Goal: Communication & Community: Answer question/provide support

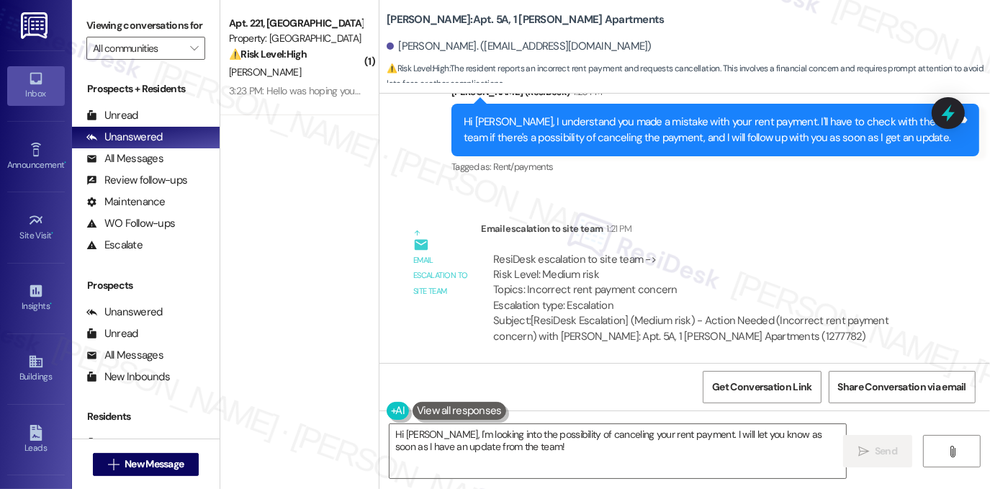
scroll to position [5143, 0]
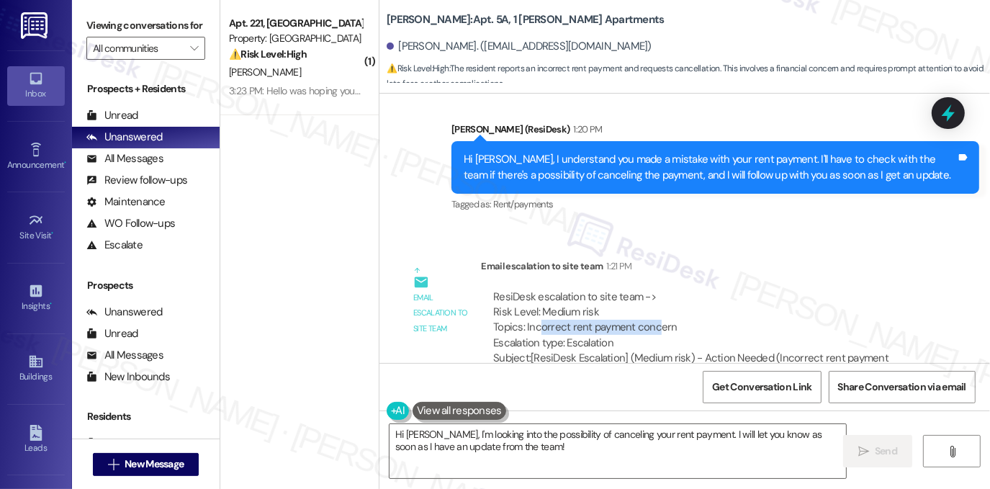
drag, startPoint x: 533, startPoint y: 307, endPoint x: 651, endPoint y: 307, distance: 118.0
click at [651, 307] on div "ResiDesk escalation to site team -> Risk Level: Medium risk Topics: Incorrect r…" at bounding box center [704, 320] width 423 height 62
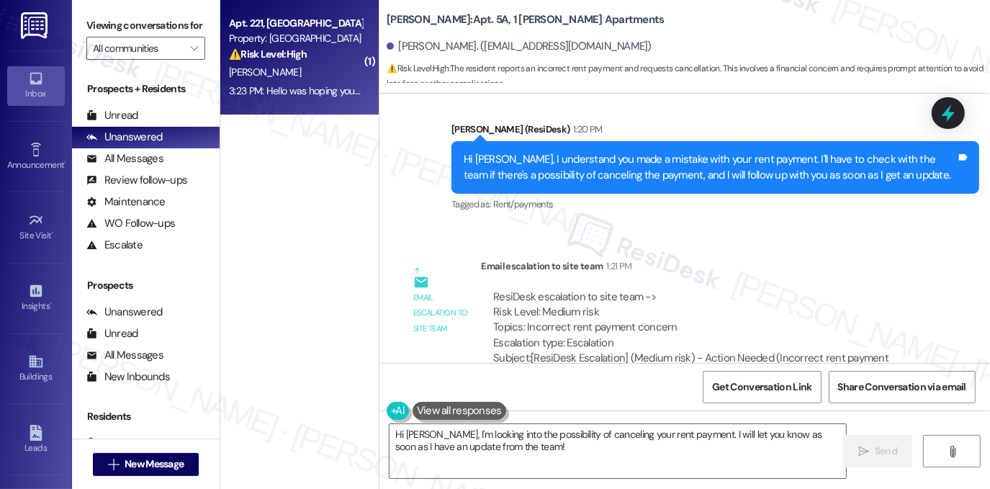
click at [334, 104] on div "Apt. 221, [GEOGRAPHIC_DATA] Property: [GEOGRAPHIC_DATA] ⚠️ Risk Level: High The…" at bounding box center [299, 57] width 158 height 115
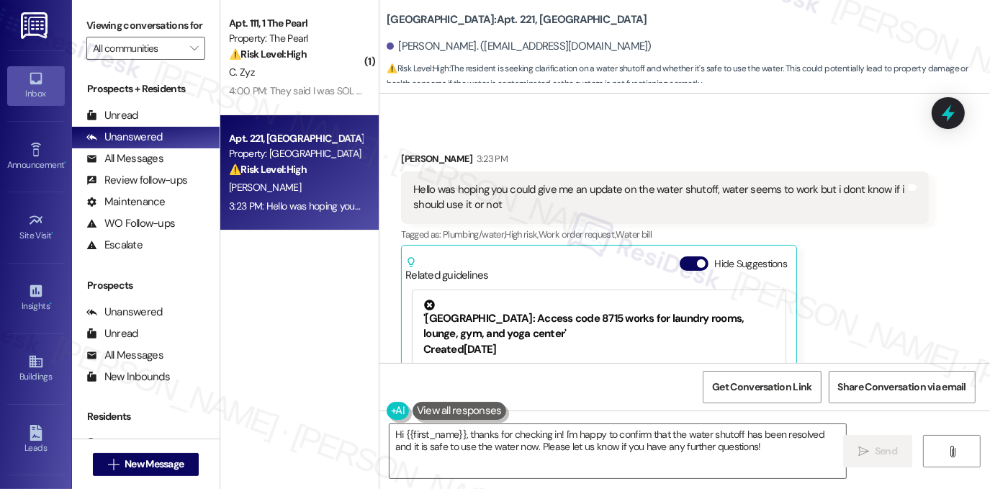
scroll to position [7723, 0]
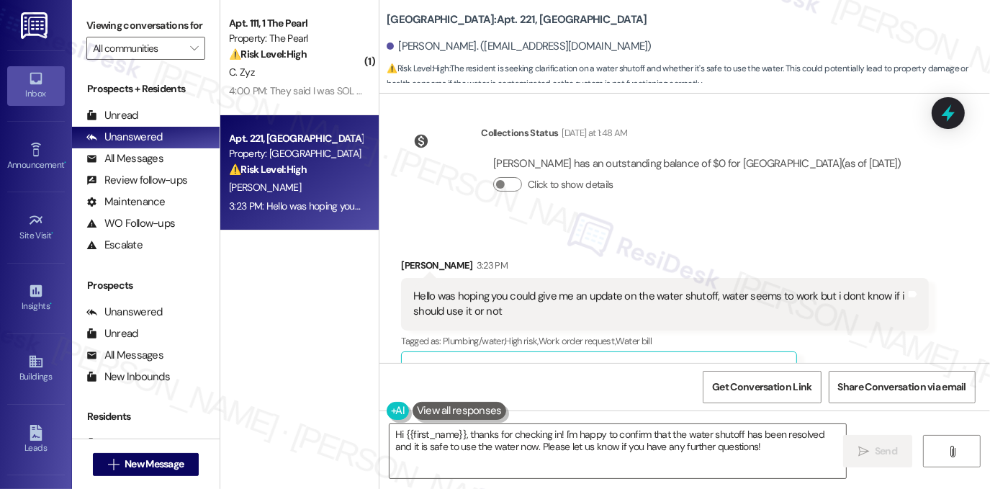
click at [443, 289] on div "Hello was hoping you could give me an update on the water shutoff, water seems …" at bounding box center [659, 304] width 492 height 31
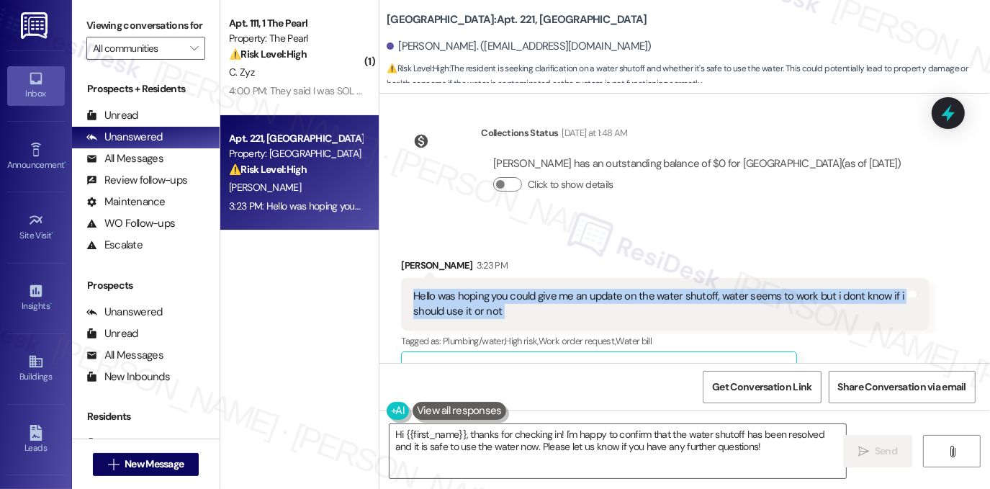
click at [443, 289] on div "Hello was hoping you could give me an update on the water shutoff, water seems …" at bounding box center [659, 304] width 492 height 31
click at [453, 289] on div "Hello was hoping you could give me an update on the water shutoff, water seems …" at bounding box center [659, 304] width 492 height 31
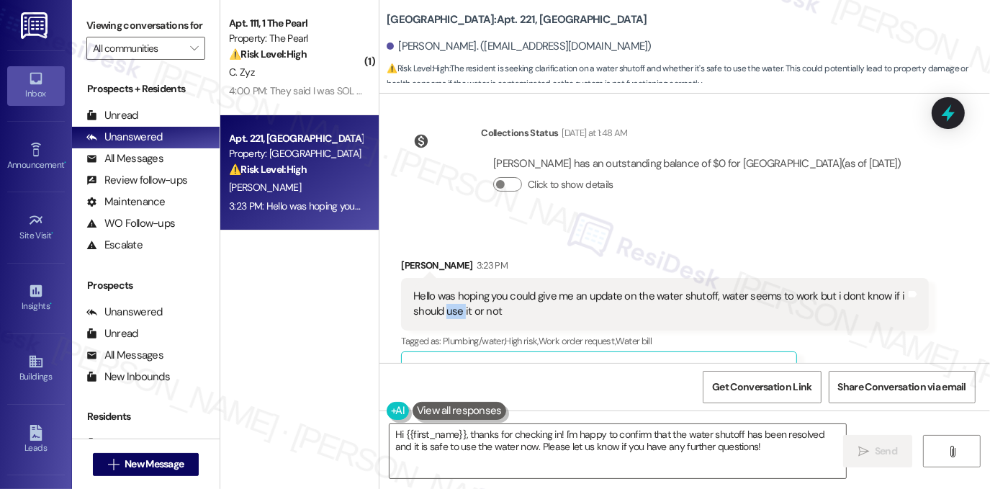
click at [453, 289] on div "Hello was hoping you could give me an update on the water shutoff, water seems …" at bounding box center [659, 304] width 492 height 31
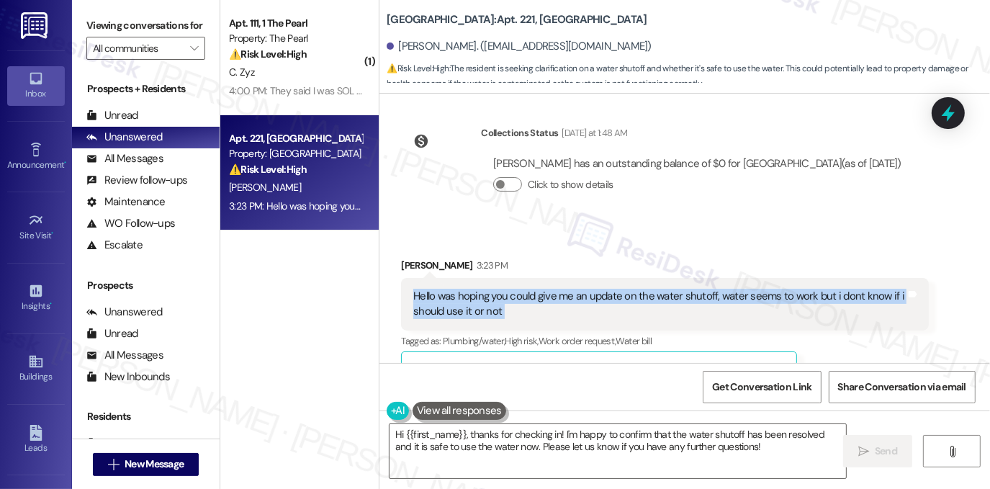
click at [453, 289] on div "Hello was hoping you could give me an update on the water shutoff, water seems …" at bounding box center [659, 304] width 492 height 31
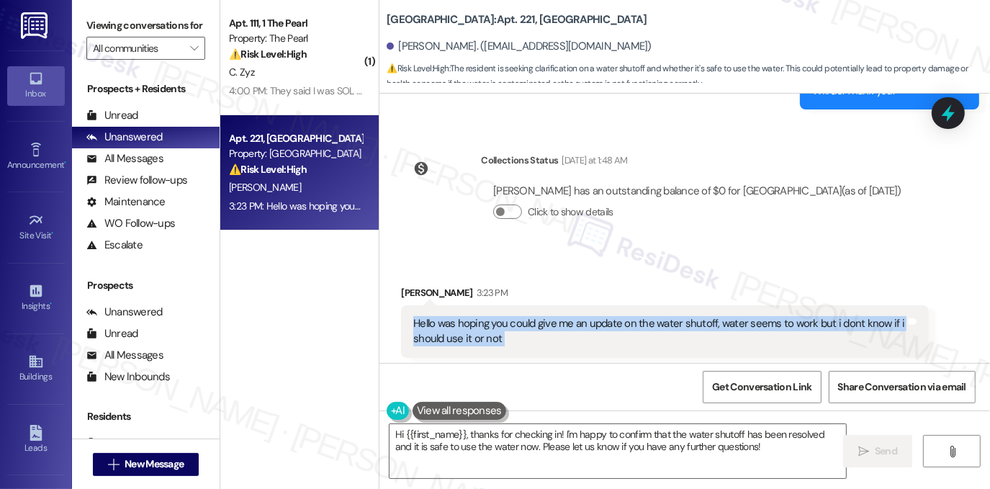
scroll to position [7867, 0]
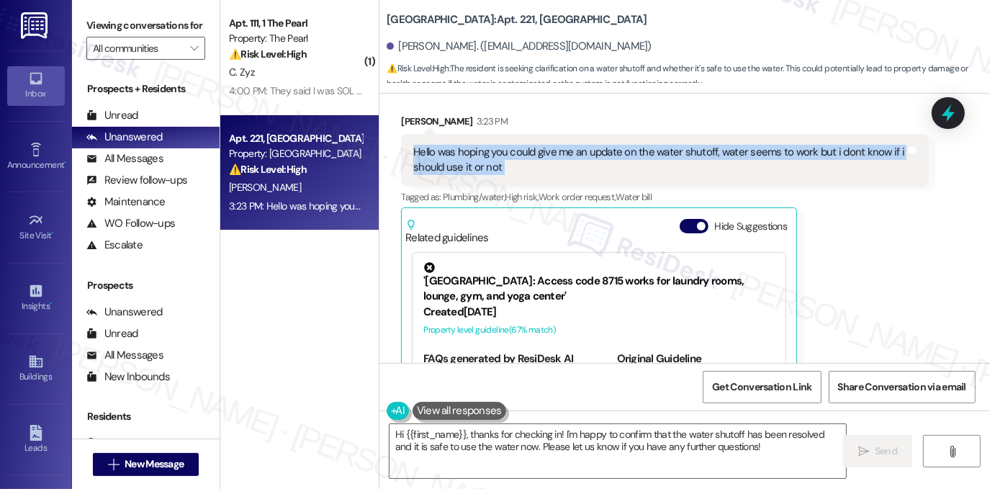
click at [471, 145] on div "Hello was hoping you could give me an update on the water shutoff, water seems …" at bounding box center [659, 160] width 492 height 31
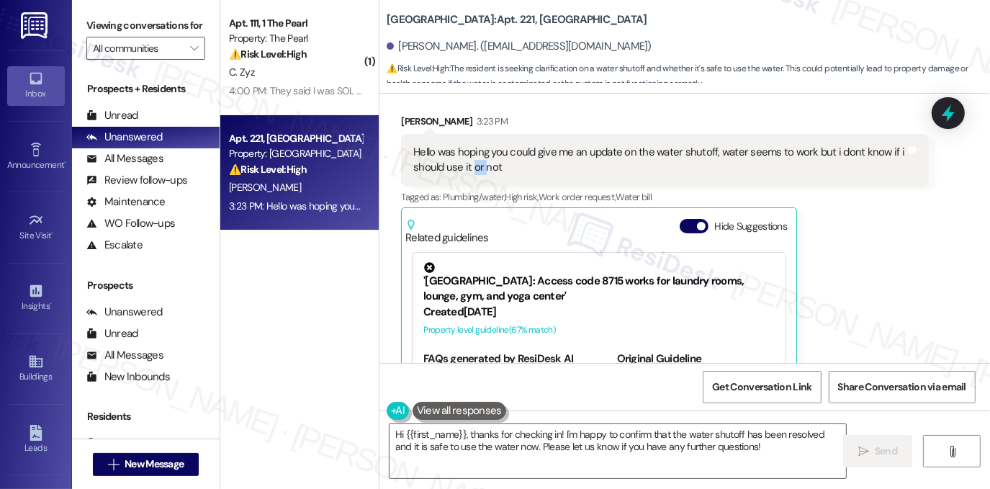
click at [471, 145] on div "Hello was hoping you could give me an update on the water shutoff, water seems …" at bounding box center [659, 160] width 492 height 31
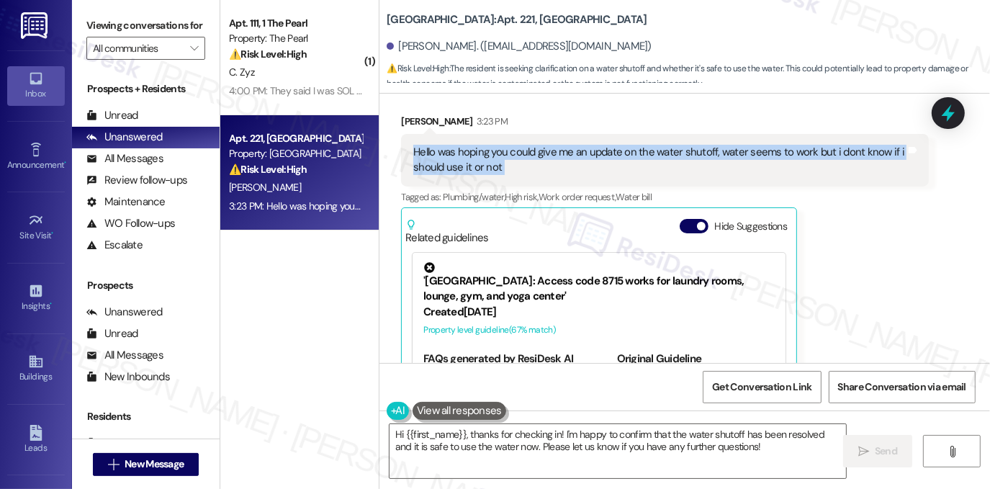
click at [471, 145] on div "Hello was hoping you could give me an update on the water shutoff, water seems …" at bounding box center [659, 160] width 492 height 31
click at [608, 145] on div "Hello was hoping you could give me an update on the water shutoff, water seems …" at bounding box center [659, 160] width 492 height 31
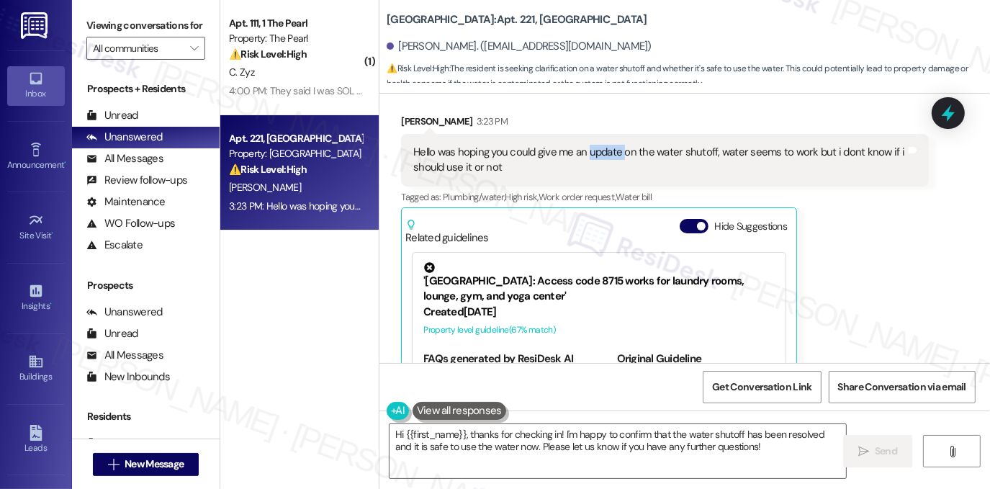
click at [608, 145] on div "Hello was hoping you could give me an update on the water shutoff, water seems …" at bounding box center [659, 160] width 492 height 31
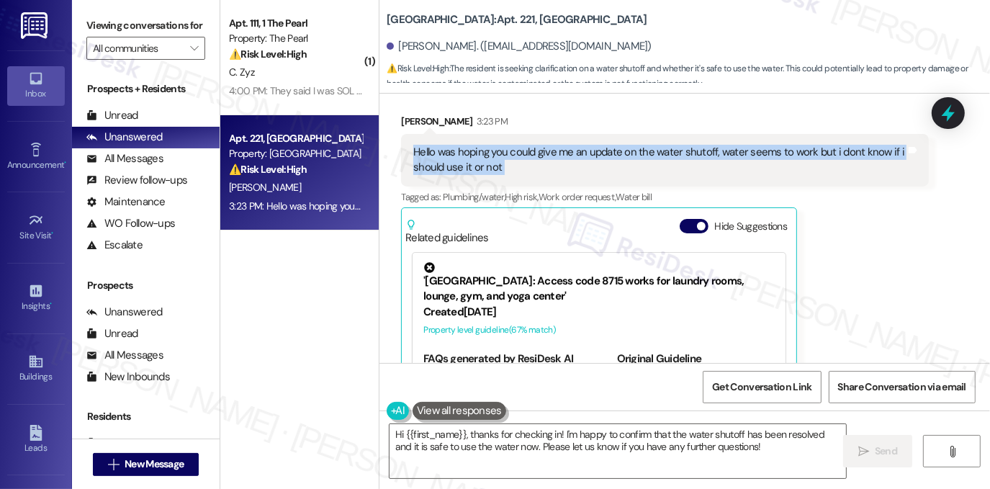
click at [608, 145] on div "Hello was hoping you could give me an update on the water shutoff, water seems …" at bounding box center [659, 160] width 492 height 31
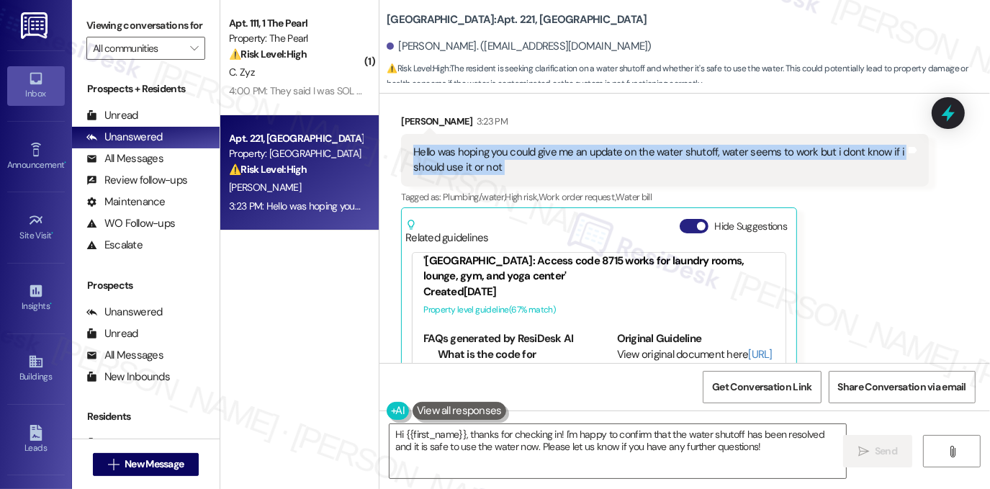
scroll to position [31, 0]
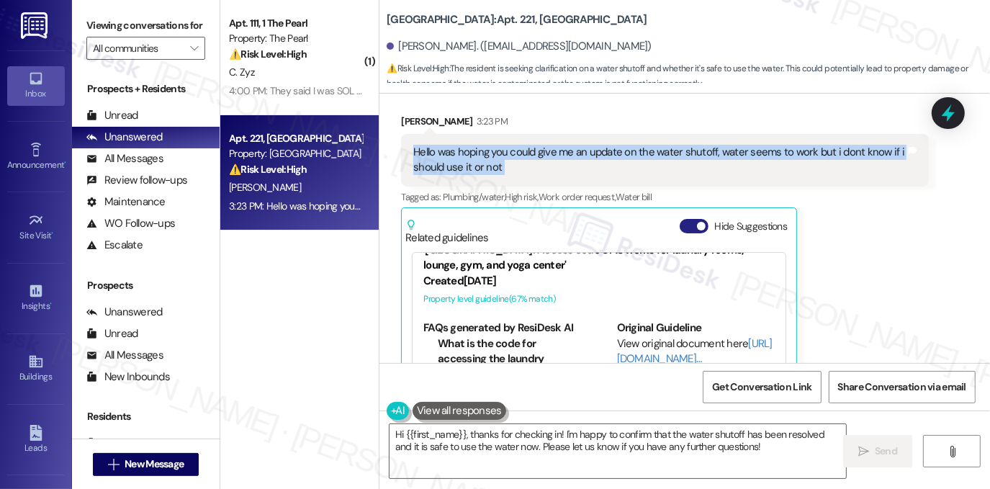
click at [689, 219] on button "Hide Suggestions" at bounding box center [693, 226] width 29 height 14
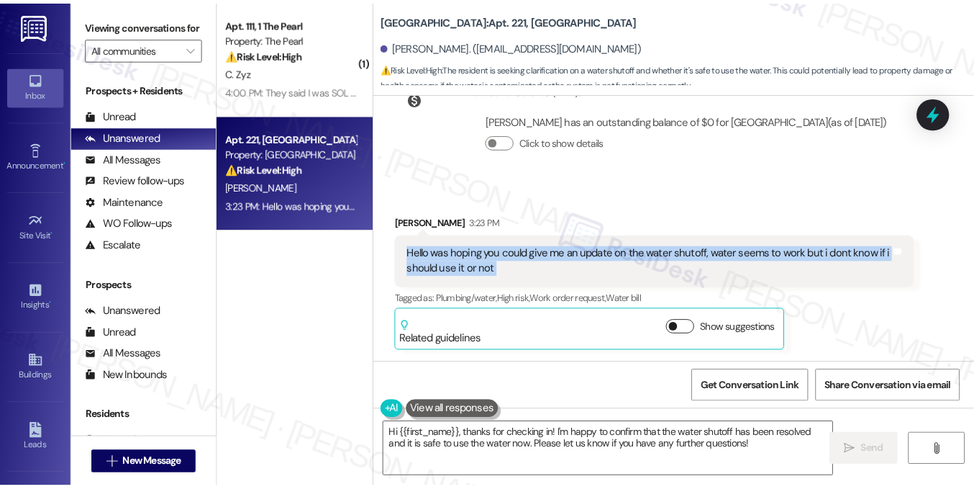
scroll to position [7743, 0]
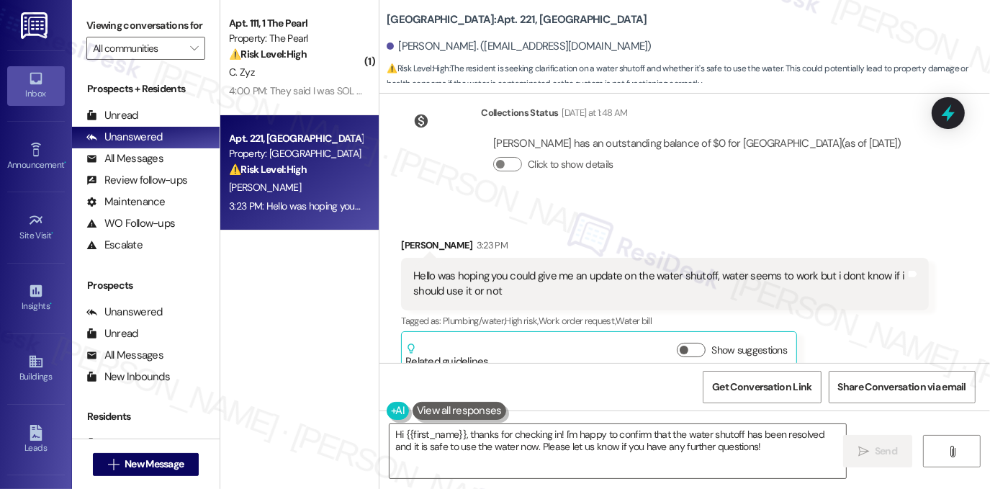
click at [513, 227] on div "Received via SMS [PERSON_NAME] 3:23 PM Hello was hoping you could give me an up…" at bounding box center [664, 306] width 549 height 158
click at [504, 268] on div "Hello was hoping you could give me an update on the water shutoff, water seems …" at bounding box center [659, 283] width 492 height 31
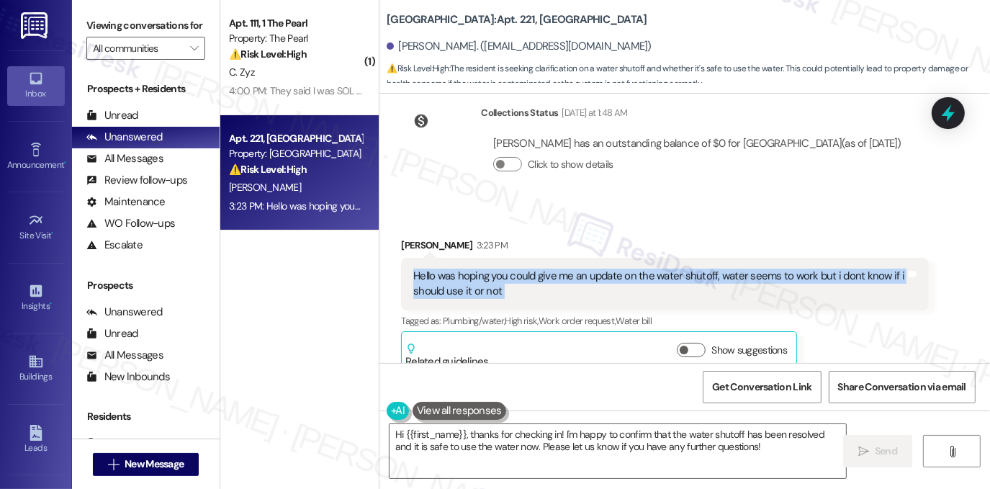
click at [504, 268] on div "Hello was hoping you could give me an update on the water shutoff, water seems …" at bounding box center [659, 283] width 492 height 31
copy div "Hello was hoping you could give me an update on the water shutoff, water seems …"
click at [530, 268] on div "Hello was hoping you could give me an update on the water shutoff, water seems …" at bounding box center [659, 283] width 492 height 31
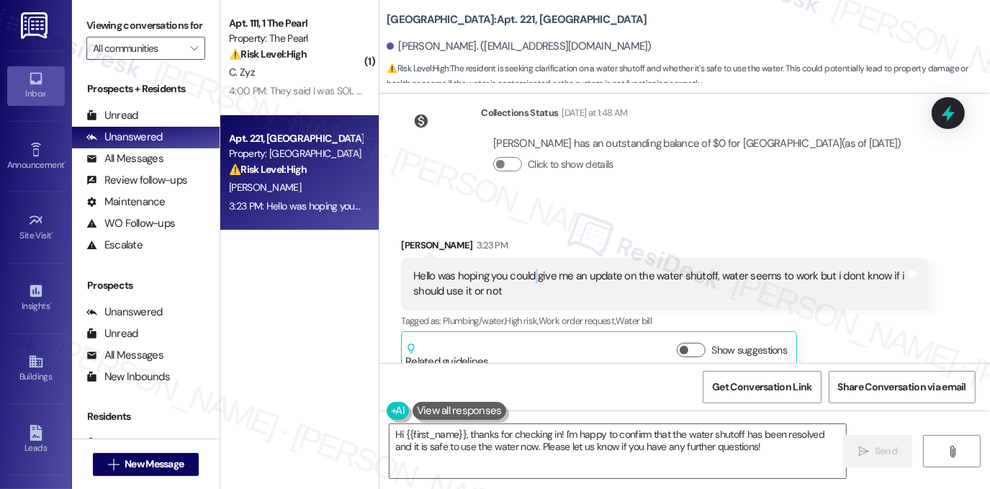
click at [530, 268] on div "Hello was hoping you could give me an update on the water shutoff, water seems …" at bounding box center [659, 283] width 492 height 31
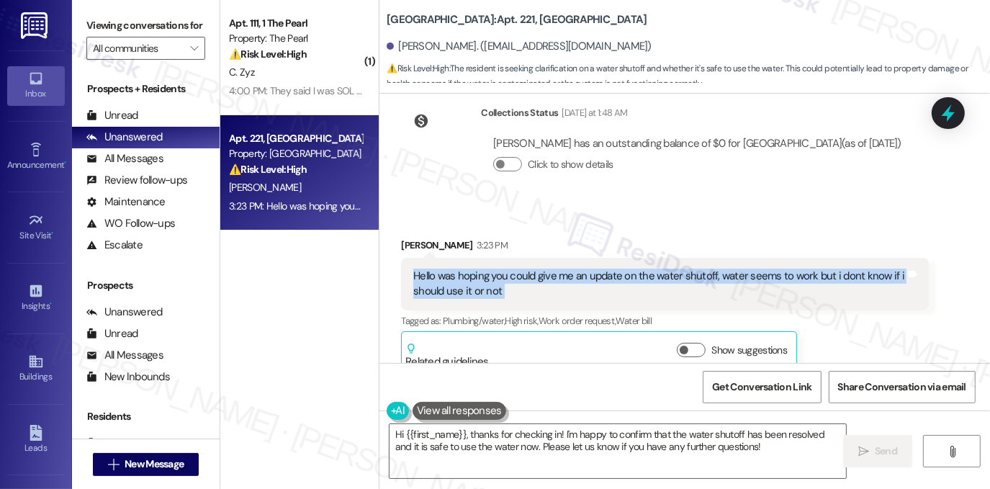
click at [530, 268] on div "Hello was hoping you could give me an update on the water shutoff, water seems …" at bounding box center [659, 283] width 492 height 31
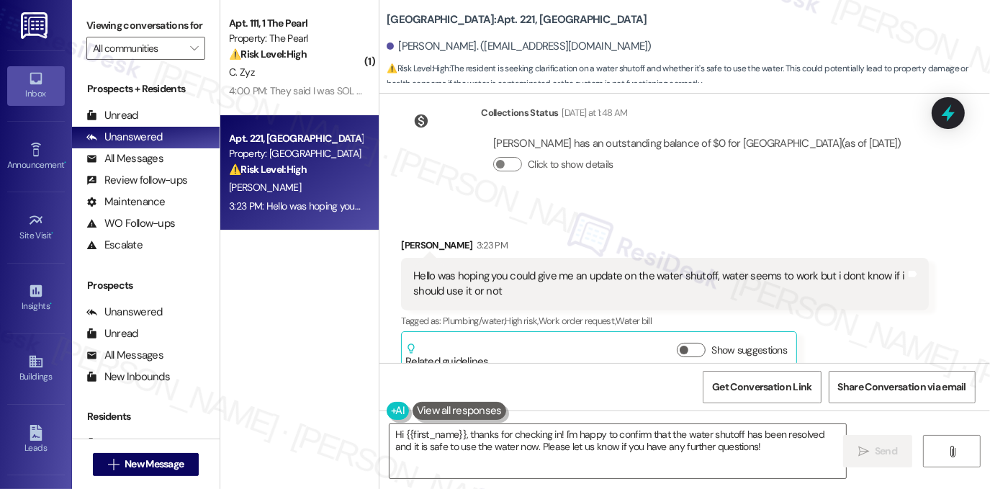
click at [171, 36] on label "Viewing conversations for" at bounding box center [145, 25] width 119 height 22
click at [187, 33] on label "Viewing conversations for" at bounding box center [145, 25] width 119 height 22
click at [561, 443] on textarea "Hi {{first_name}}, thanks for checking in! I'm happy to confirm that the water …" at bounding box center [617, 451] width 456 height 54
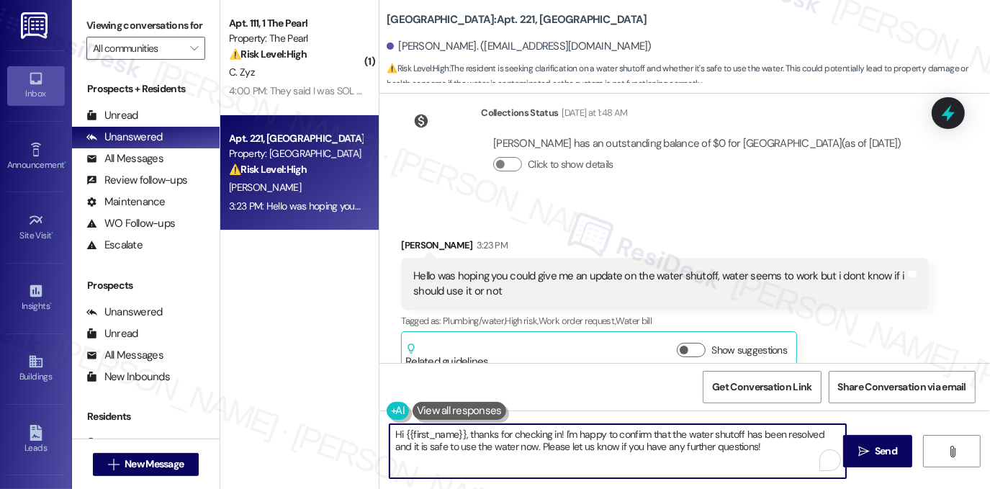
click at [561, 443] on textarea "Hi {{first_name}}, thanks for checking in! I'm happy to confirm that the water …" at bounding box center [617, 451] width 456 height 54
click at [680, 442] on textarea "Hi {{first_name}}, thanks for checking in! I'm happy to confirm that the water …" at bounding box center [617, 451] width 456 height 54
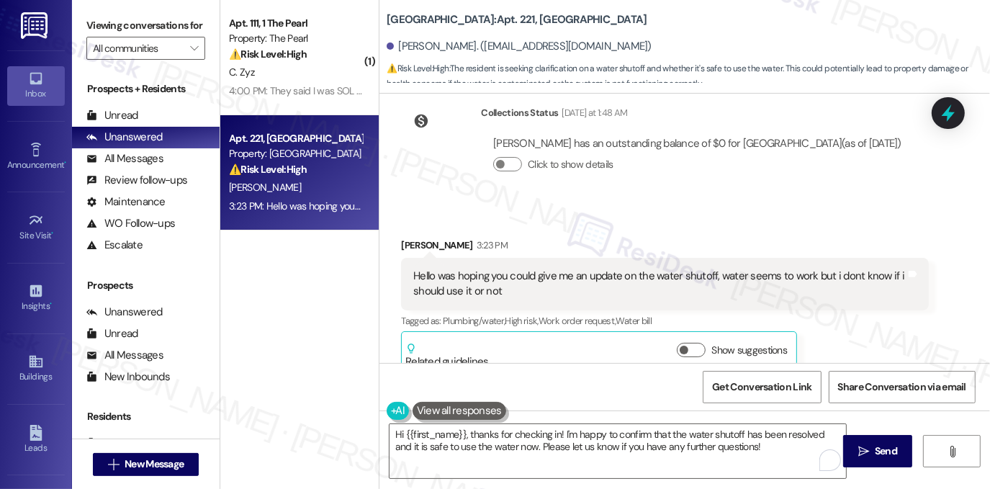
click at [408, 237] on div "[PERSON_NAME] 3:23 PM" at bounding box center [665, 247] width 528 height 20
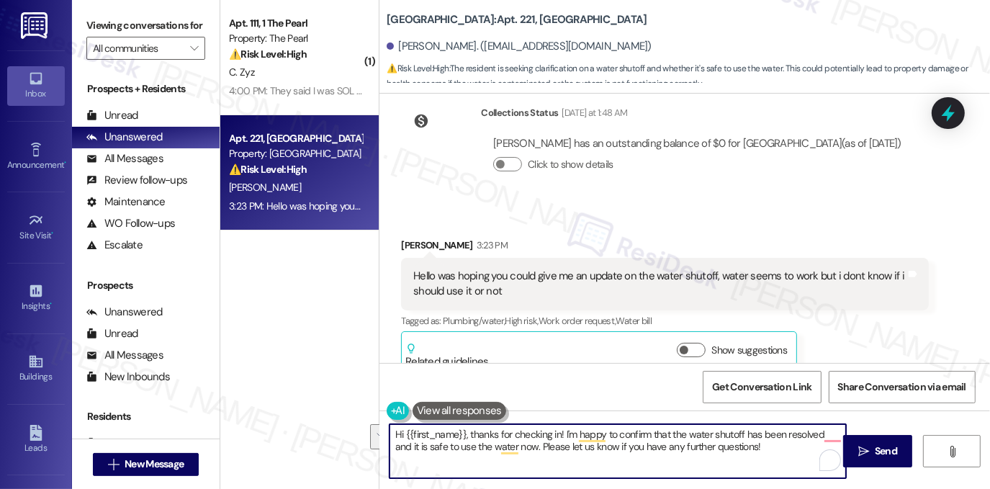
drag, startPoint x: 754, startPoint y: 450, endPoint x: 559, endPoint y: 427, distance: 196.4
click at [559, 427] on textarea "Hi {{first_name}}, thanks for checking in! I'm happy to confirm that the water …" at bounding box center [617, 451] width 456 height 54
click at [576, 268] on div "Hello was hoping you could give me an update on the water shutoff, water seems …" at bounding box center [659, 283] width 492 height 31
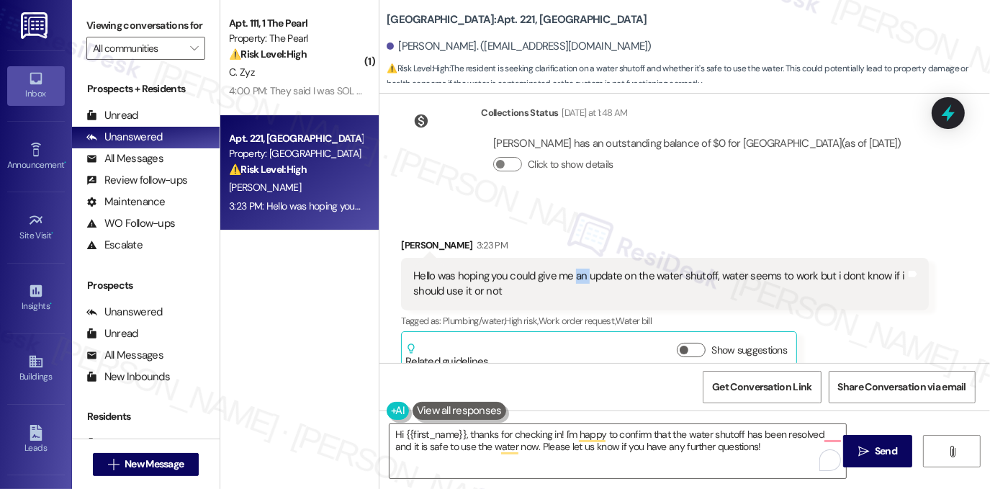
click at [576, 268] on div "Hello was hoping you could give me an update on the water shutoff, water seems …" at bounding box center [659, 283] width 492 height 31
click at [658, 268] on div "Hello was hoping you could give me an update on the water shutoff, water seems …" at bounding box center [659, 283] width 492 height 31
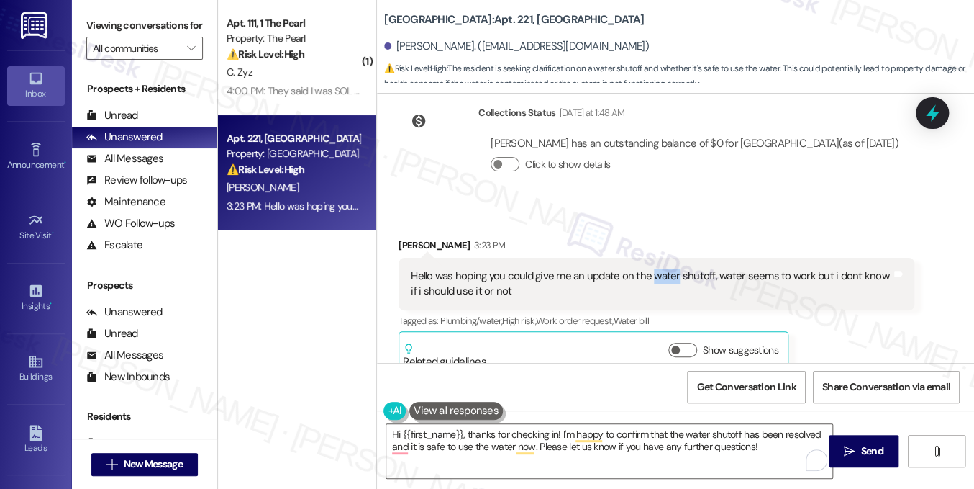
scroll to position [7759, 0]
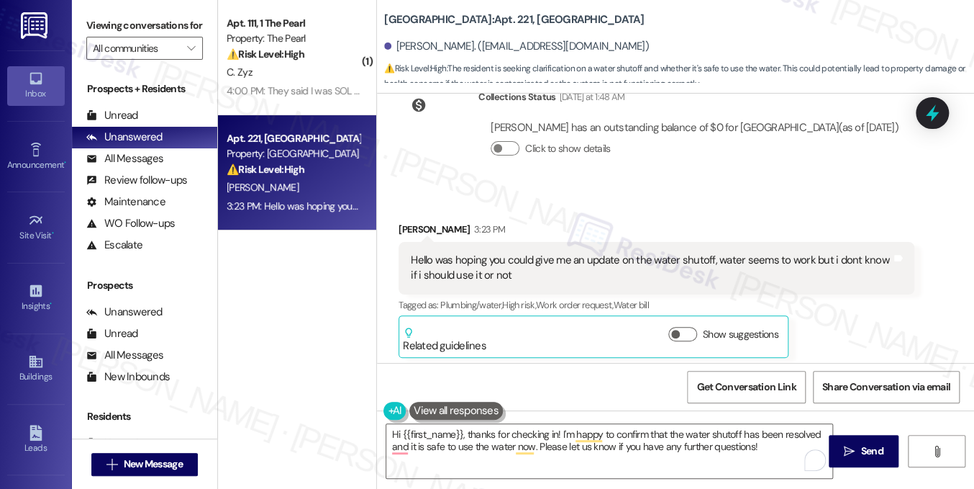
click at [180, 37] on label "Viewing conversations for" at bounding box center [144, 25] width 117 height 22
click at [684, 327] on button "Show suggestions" at bounding box center [683, 334] width 29 height 14
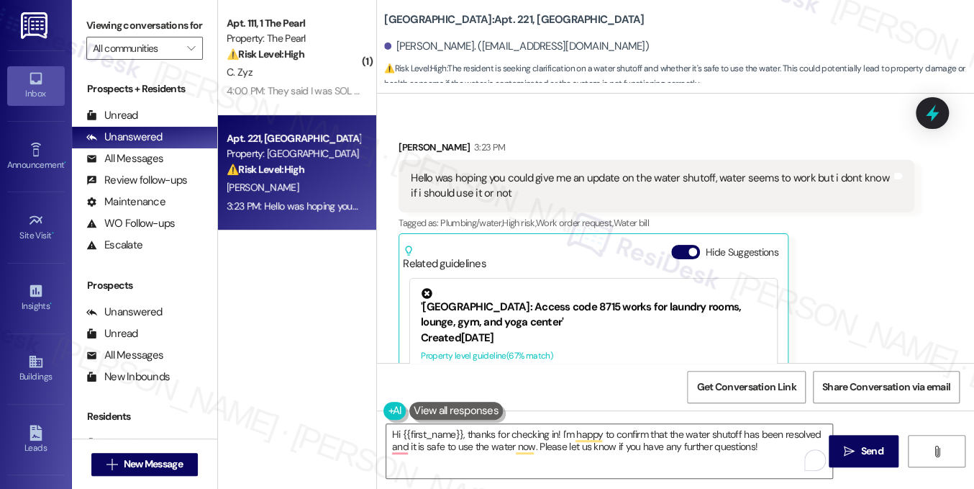
scroll to position [7903, 0]
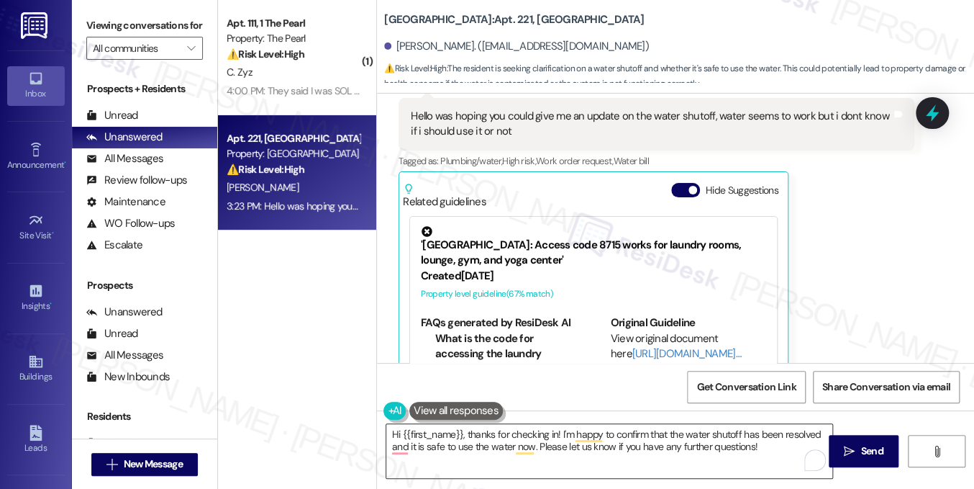
click at [723, 439] on textarea "Hi {{first_name}}, thanks for checking in! I'm happy to confirm that the water …" at bounding box center [609, 451] width 446 height 54
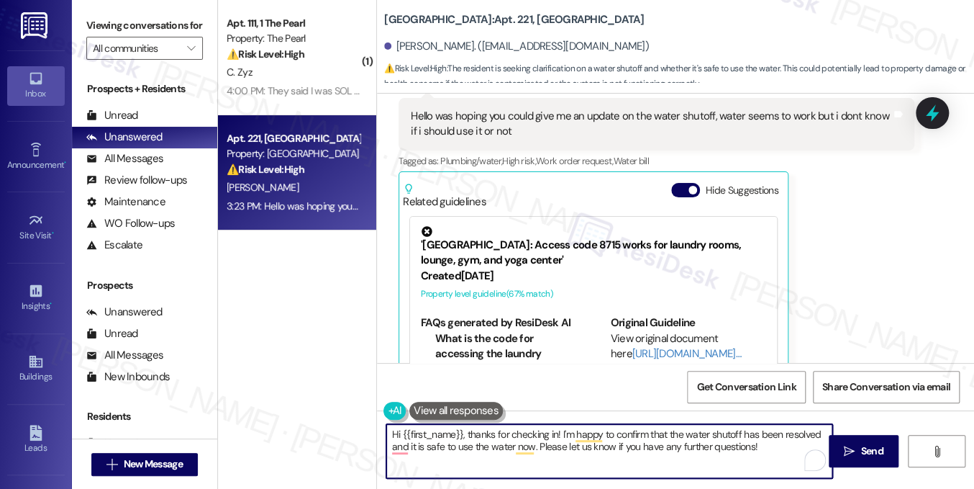
click at [723, 439] on textarea "Hi {{first_name}}, thanks for checking in! I'm happy to confirm that the water …" at bounding box center [609, 451] width 446 height 54
click at [751, 448] on textarea "Hi {{first_name}}, thanks for checking in! I'm happy to confirm that the water …" at bounding box center [609, 451] width 446 height 54
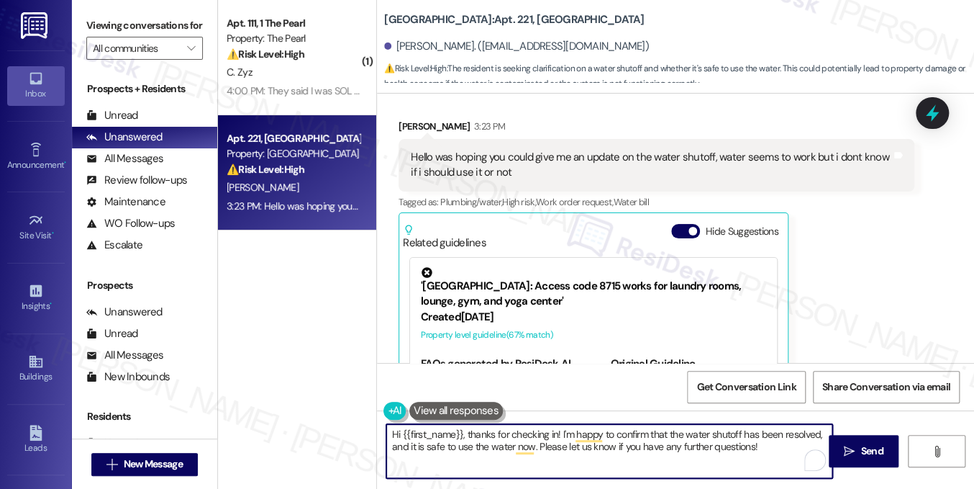
scroll to position [7759, 0]
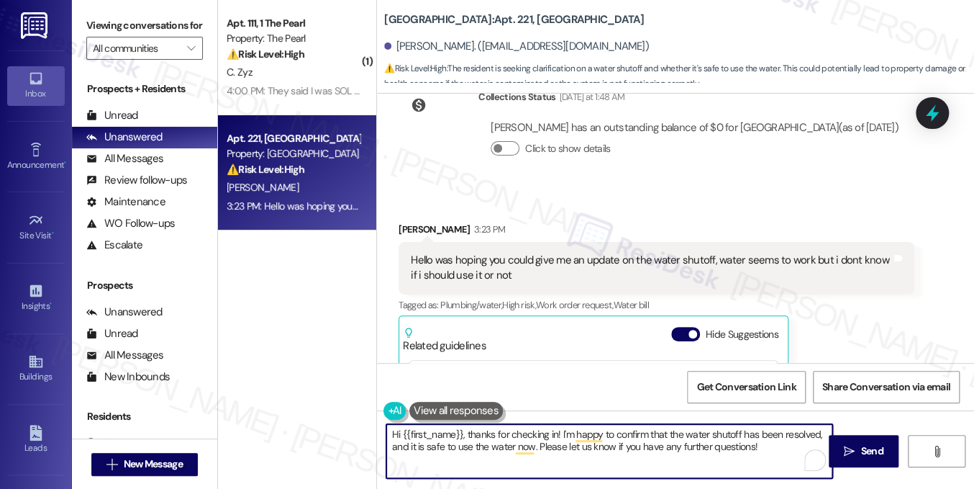
click at [542, 438] on textarea "Hi {{first_name}}, thanks for checking in! I'm happy to confirm that the water …" at bounding box center [609, 451] width 446 height 54
click at [771, 440] on textarea "Hi {{first_name}}, thanks for checking in! I'm happy to confirm that the water …" at bounding box center [609, 451] width 446 height 54
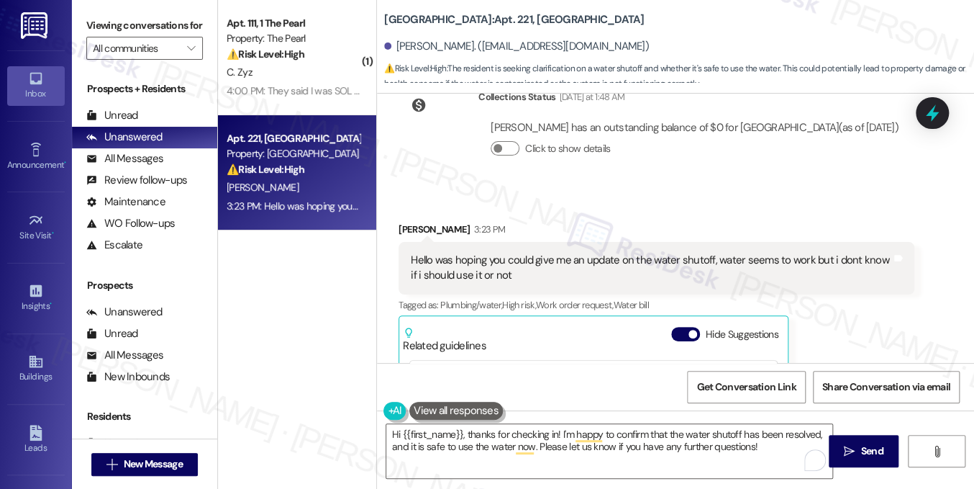
click at [121, 35] on label "Viewing conversations for" at bounding box center [144, 25] width 117 height 22
click at [196, 21] on label "Viewing conversations for" at bounding box center [144, 25] width 117 height 22
click at [207, 29] on div "Viewing conversations for All communities " at bounding box center [144, 37] width 145 height 74
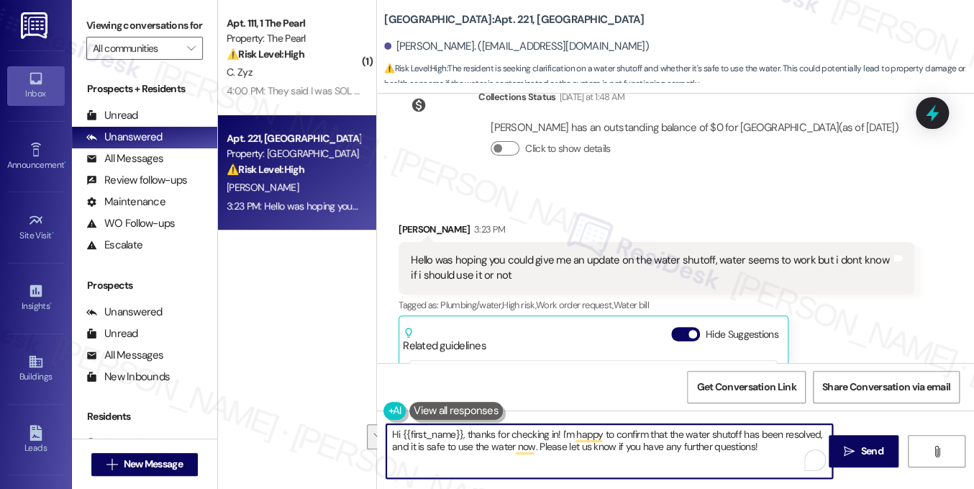
drag, startPoint x: 767, startPoint y: 446, endPoint x: 463, endPoint y: 427, distance: 304.3
click at [463, 427] on textarea "Hi {{first_name}}, thanks for checking in! I'm happy to confirm that the water …" at bounding box center [609, 451] width 446 height 54
paste textarea "Thanks for checking in about the water shutoff — I understand the confusion. Wh…"
click at [466, 428] on textarea "Hi {{first_name}}, Thanks for checking in about the water shutoff — I understan…" at bounding box center [609, 451] width 446 height 54
drag, startPoint x: 664, startPoint y: 433, endPoint x: 680, endPoint y: 428, distance: 16.4
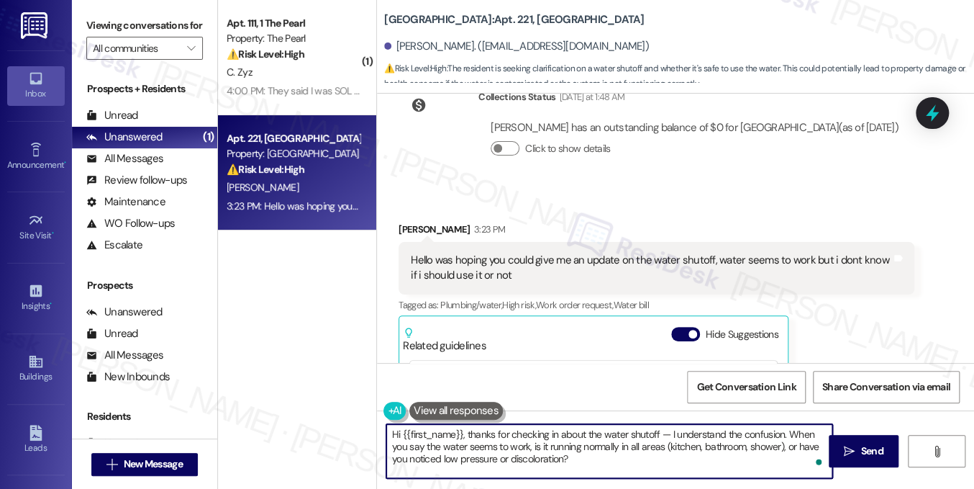
click at [664, 433] on textarea "Hi {{first_name}}, thanks for checking in about the water shutoff — I understan…" at bounding box center [609, 451] width 446 height 54
click at [511, 455] on textarea "Hi {{first_name}}, thanks for checking in about the water shutoff. I understand…" at bounding box center [609, 451] width 446 height 54
click at [579, 454] on textarea "Hi {{first_name}}, thanks for checking in about the water shutoff. I understand…" at bounding box center [609, 451] width 446 height 54
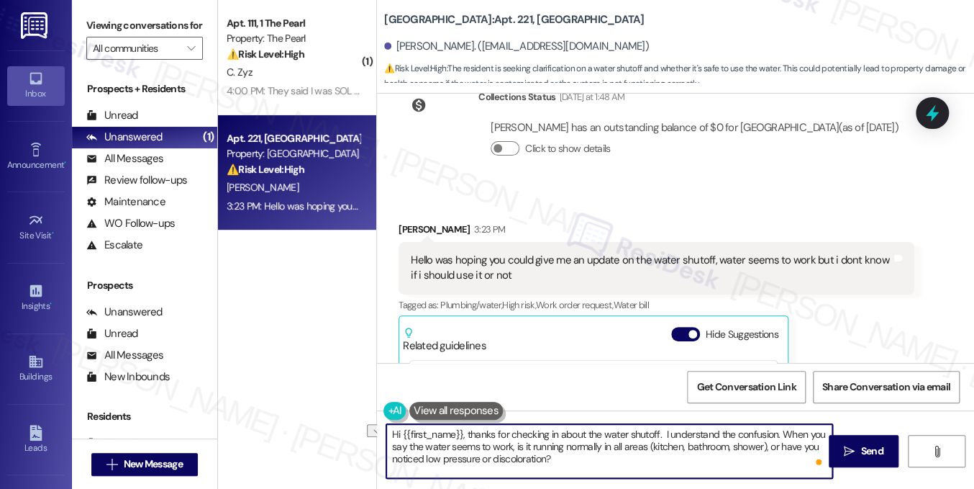
drag, startPoint x: 646, startPoint y: 445, endPoint x: 761, endPoint y: 445, distance: 115.9
click at [761, 445] on textarea "Hi {{first_name}}, thanks for checking in about the water shutoff. I understand…" at bounding box center [609, 451] width 446 height 54
click at [564, 463] on textarea "Hi {{first_name}}, thanks for checking in about the water shutoff. I understand…" at bounding box center [609, 451] width 446 height 54
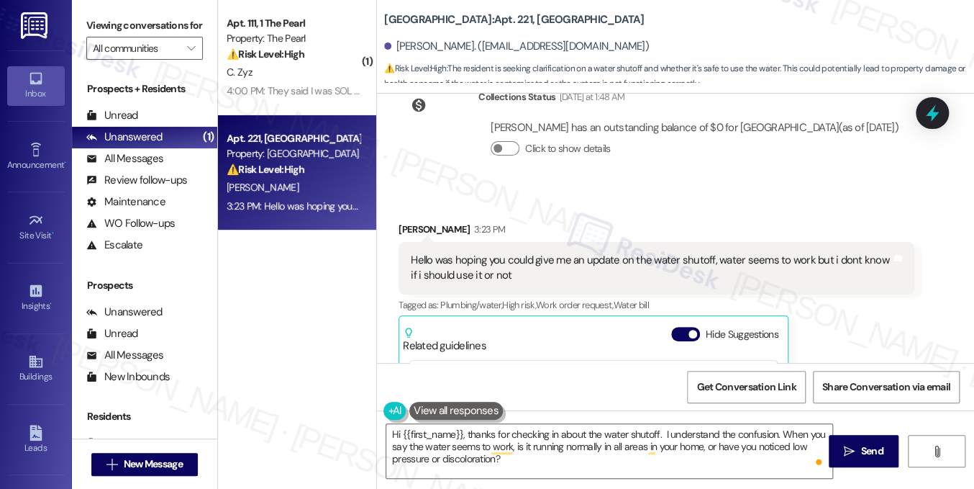
click at [141, 24] on label "Viewing conversations for" at bounding box center [144, 25] width 117 height 22
click at [545, 438] on textarea "Hi {{first_name}}, thanks for checking in about the water shutoff. I understand…" at bounding box center [609, 451] width 446 height 54
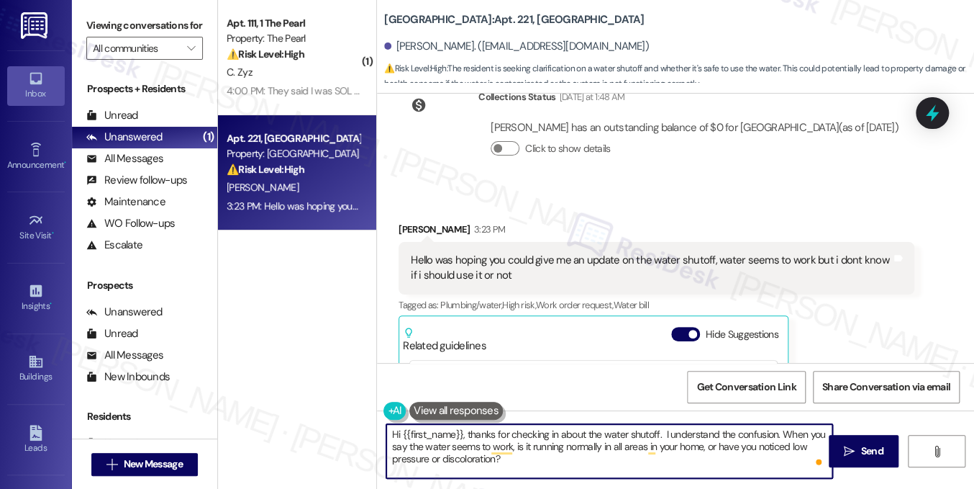
click at [545, 438] on textarea "Hi {{first_name}}, thanks for checking in about the water shutoff. I understand…" at bounding box center [609, 451] width 446 height 54
click at [680, 459] on textarea "Hi {{first_name}}, thanks for checking in about the water shutoff. I understand…" at bounding box center [609, 451] width 446 height 54
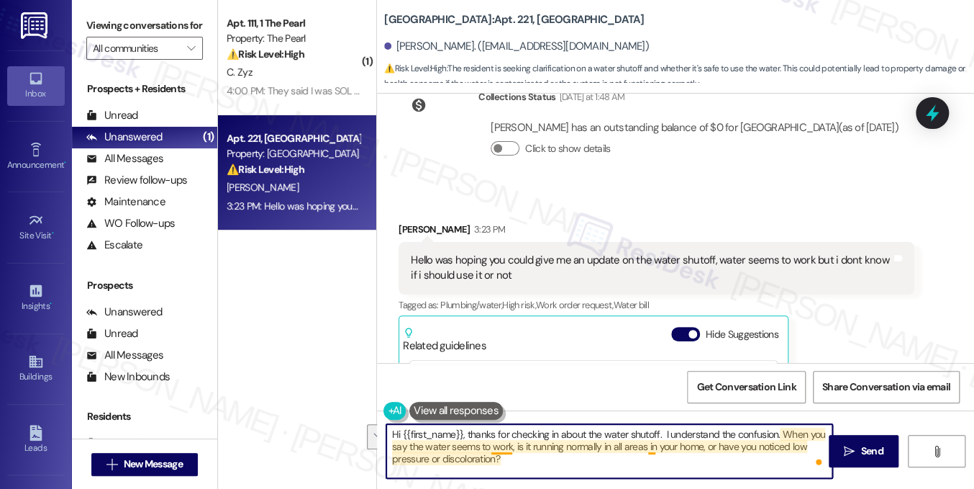
drag, startPoint x: 662, startPoint y: 460, endPoint x: 500, endPoint y: 448, distance: 162.4
click at [500, 448] on textarea "Hi {{first_name}}, thanks for checking in about the water shutoff. I understand…" at bounding box center [609, 451] width 446 height 54
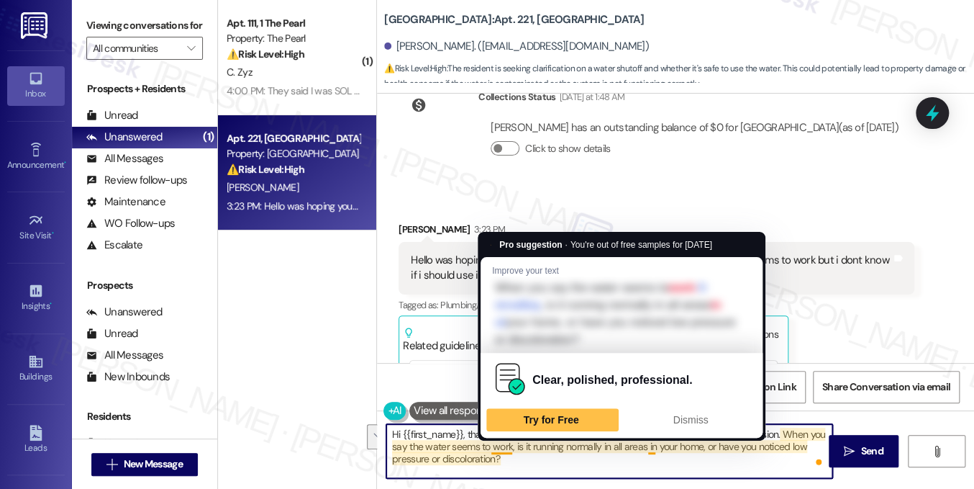
click at [500, 448] on textarea "Hi {{first_name}}, thanks for checking in about the water shutoff. I understand…" at bounding box center [609, 451] width 446 height 54
click at [520, 453] on textarea "Hi {{first_name}}, thanks for checking in about the water shutoff. I understand…" at bounding box center [609, 451] width 446 height 54
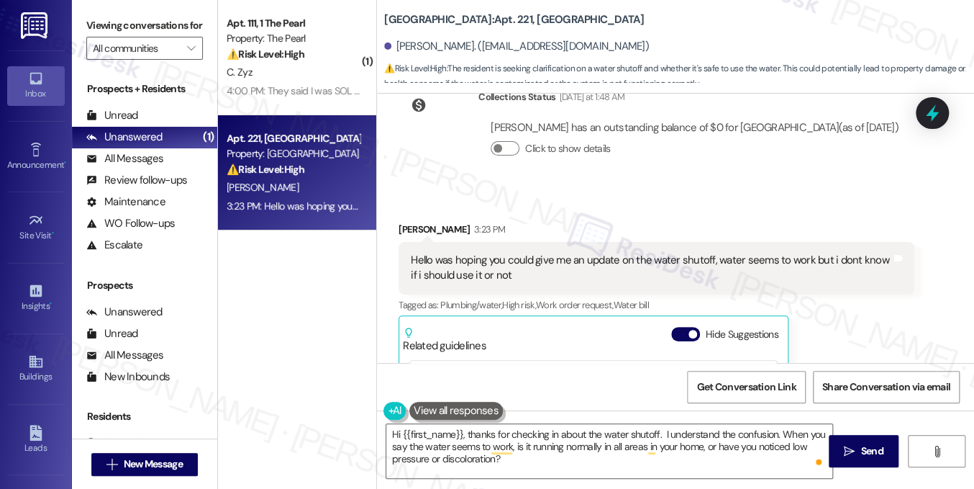
click at [152, 37] on label "Viewing conversations for" at bounding box center [144, 25] width 117 height 22
click at [549, 460] on textarea "Hi {{first_name}}, thanks for checking in about the water shutoff. I understand…" at bounding box center [609, 451] width 446 height 54
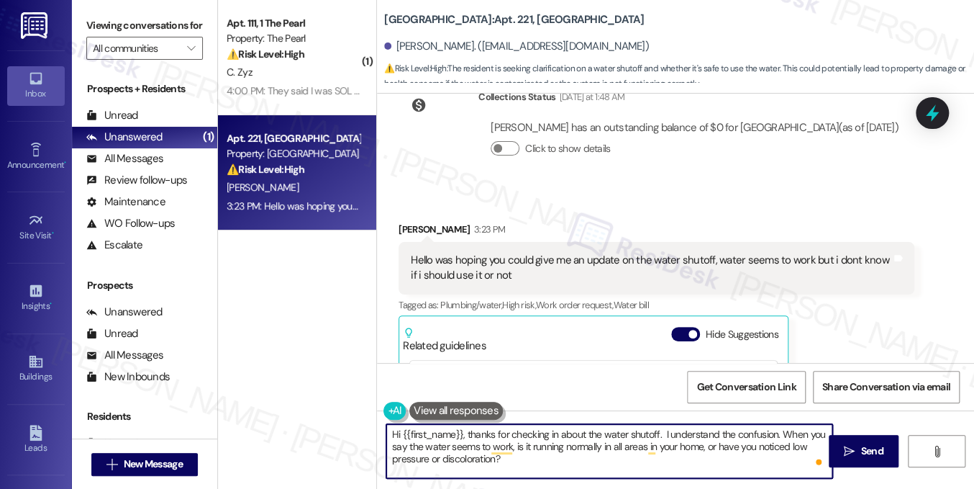
paste textarea "That will help the team confirm whether it’s safe to use."
drag, startPoint x: 746, startPoint y: 458, endPoint x: 498, endPoint y: 457, distance: 247.6
click at [498, 457] on textarea "Hi {{first_name}}, thanks for checking in about the water shutoff. I understand…" at bounding box center [609, 451] width 446 height 54
click at [625, 443] on textarea "Hi {{first_name}}, thanks for checking in about the water shutoff. I understand…" at bounding box center [609, 451] width 446 height 54
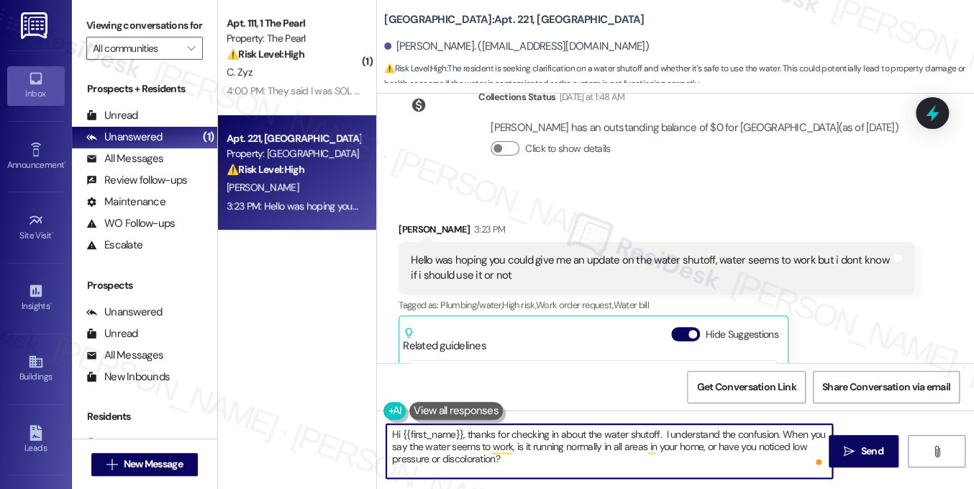
click at [625, 443] on textarea "Hi {{first_name}}, thanks for checking in about the water shutoff. I understand…" at bounding box center [609, 451] width 446 height 54
click at [689, 450] on textarea "Hi {{first_name}}, thanks for checking in about the water shutoff. I understand…" at bounding box center [609, 451] width 446 height 54
click at [685, 444] on textarea "Hi {{first_name}}, thanks for checking in about the water shutoff. I understand…" at bounding box center [609, 451] width 446 height 54
click at [535, 461] on textarea "Hi {{first_name}}, thanks for checking in about the water shutoff. I understand…" at bounding box center [609, 451] width 446 height 54
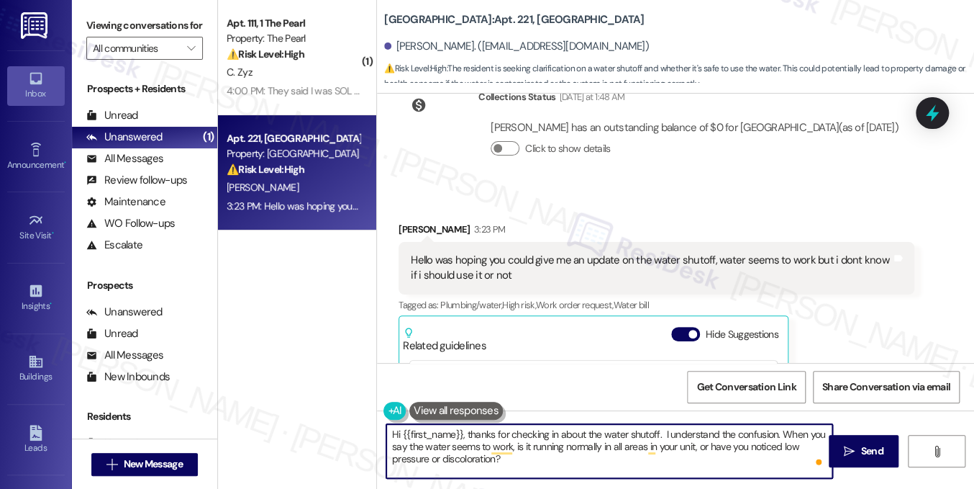
click at [535, 461] on textarea "Hi {{first_name}}, thanks for checking in about the water shutoff. I understand…" at bounding box center [609, 451] width 446 height 54
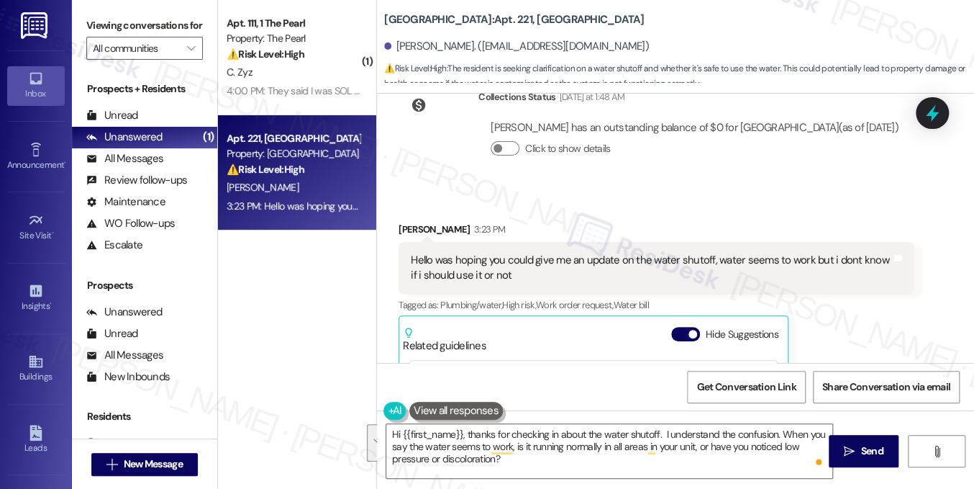
click at [138, 37] on label "Viewing conversations for" at bounding box center [144, 25] width 117 height 22
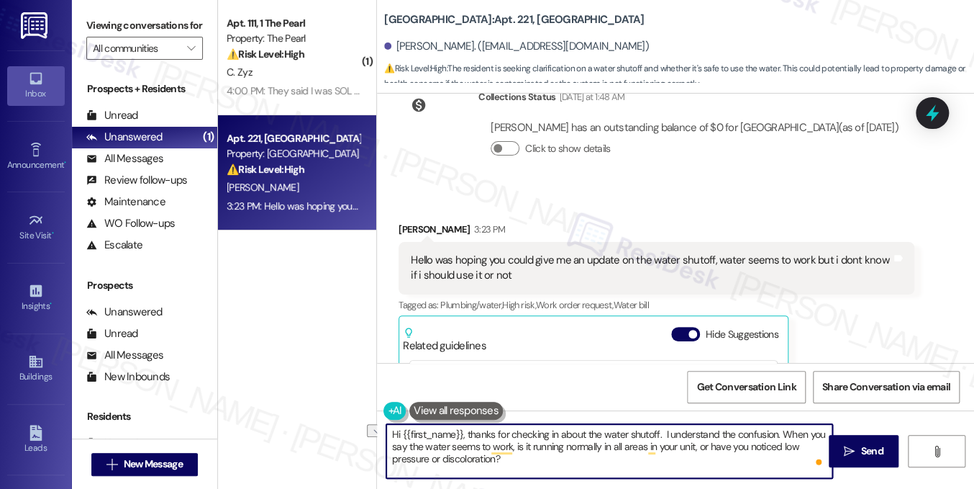
drag, startPoint x: 558, startPoint y: 468, endPoint x: 426, endPoint y: 461, distance: 131.9
click at [426, 461] on textarea "Hi {{first_name}}, thanks for checking in about the water shutoff. I understand…" at bounding box center [609, 451] width 446 height 54
type textarea "Hi {{first_name}}, thanks for checking in about the water shutoff. I understand…"
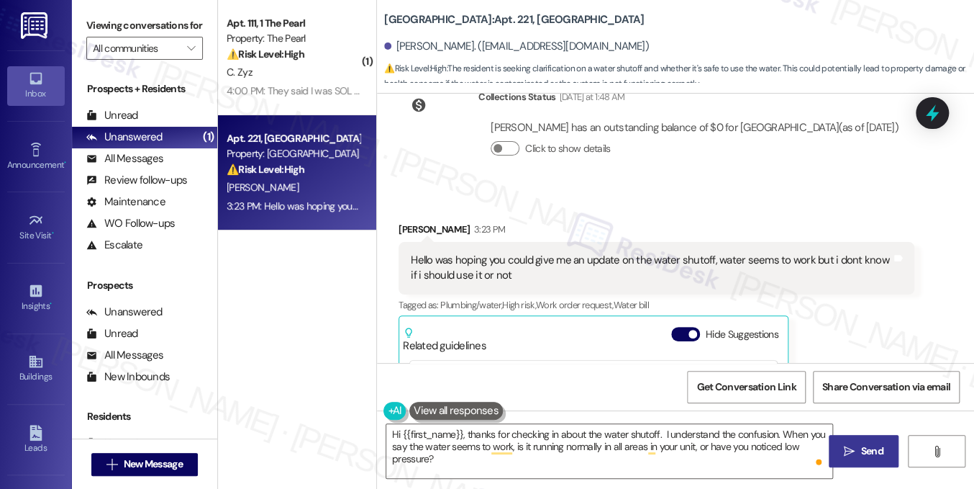
click at [861, 445] on span "Send" at bounding box center [872, 450] width 22 height 15
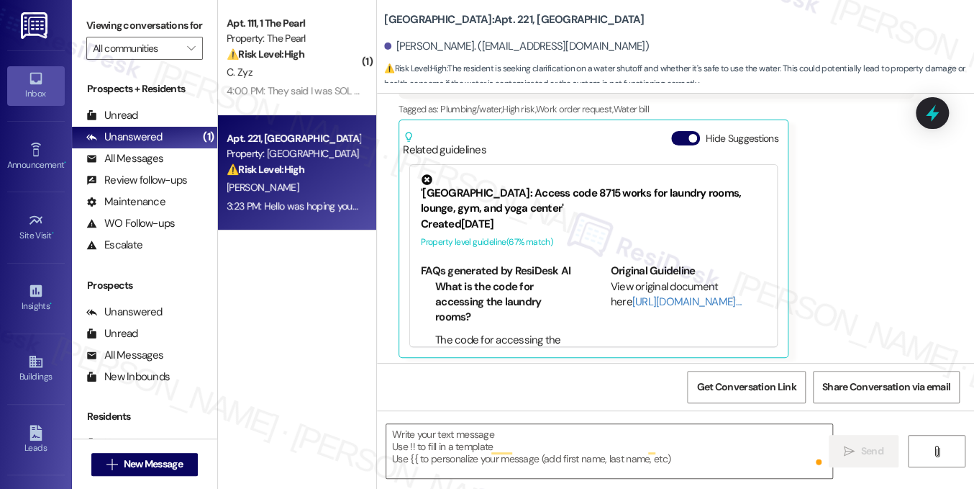
type textarea "Fetching suggested responses. Please feel free to read through the conversation…"
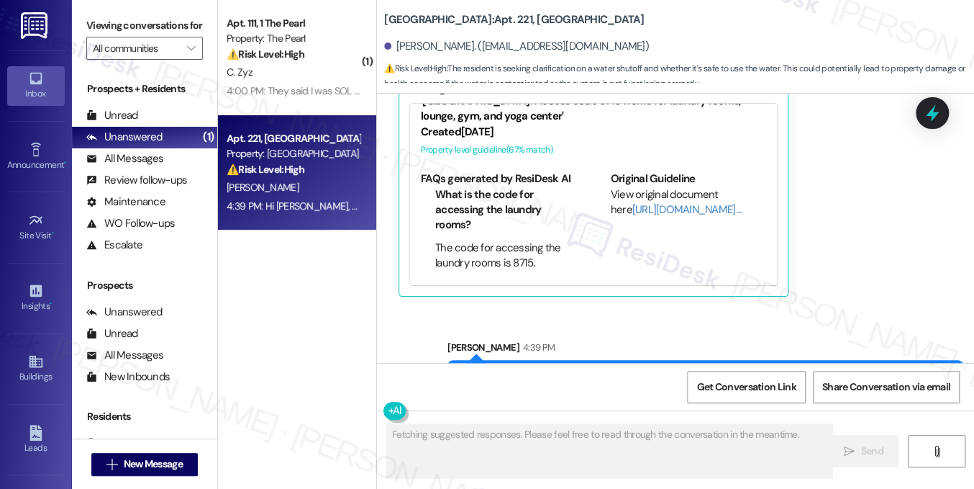
scroll to position [8071, 0]
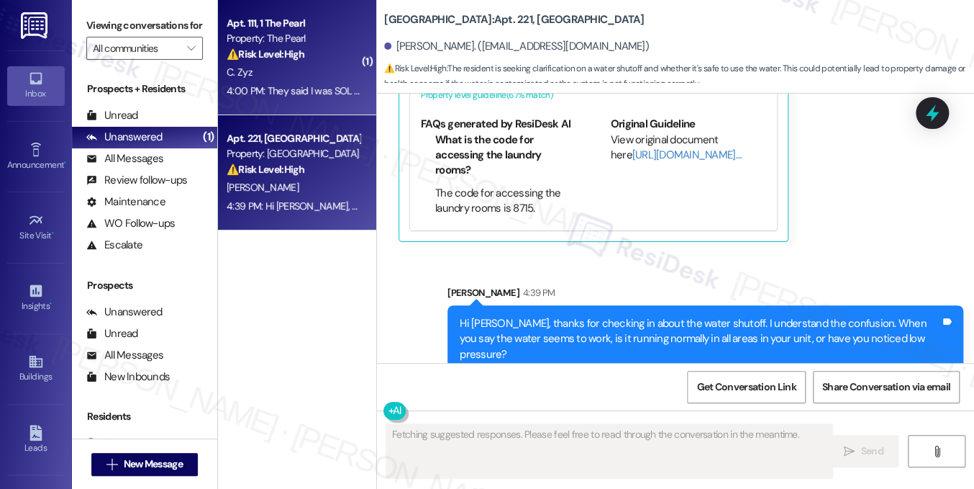
click at [289, 30] on div "Apt. 111, 1 The Pearl" at bounding box center [293, 23] width 133 height 15
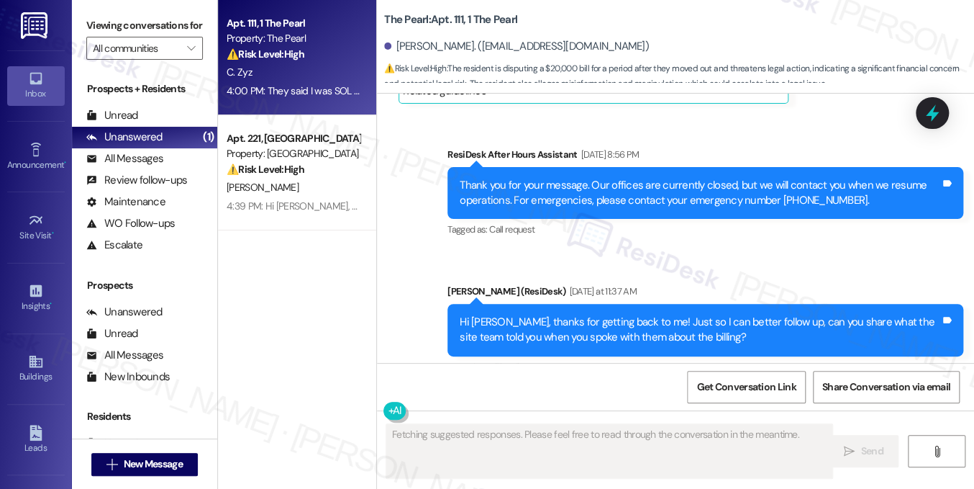
scroll to position [26759, 0]
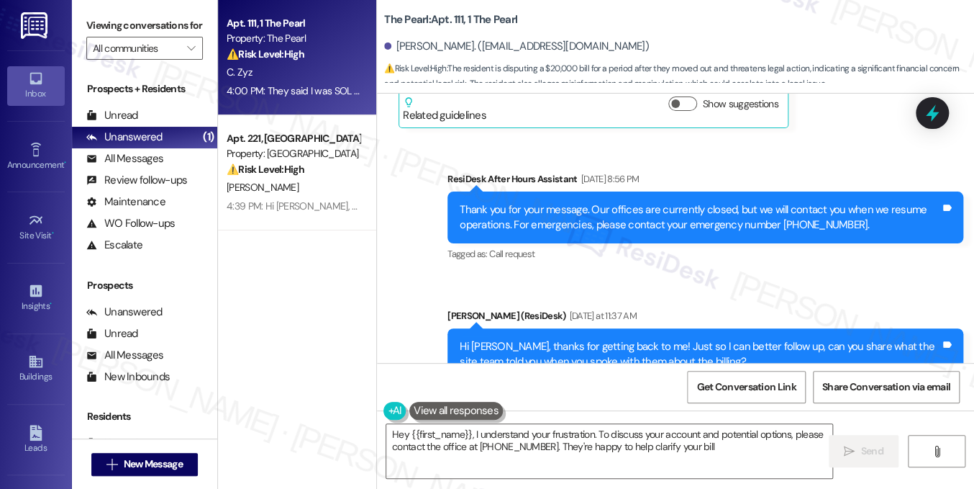
type textarea "Hey {{first_name}}, I understand your frustration. To discuss your account and …"
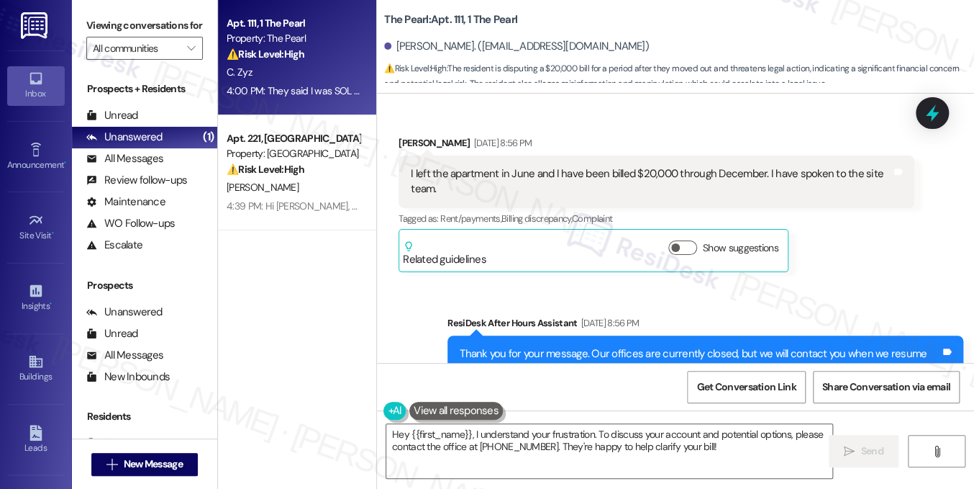
click at [616, 483] on div "Hi [PERSON_NAME], thanks for getting back to me! Just so I can better follow up…" at bounding box center [700, 498] width 481 height 31
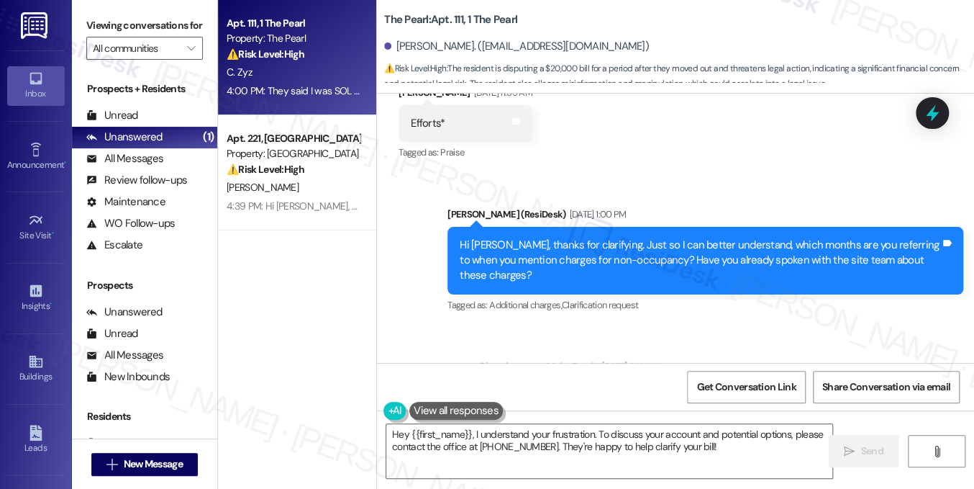
scroll to position [26256, 0]
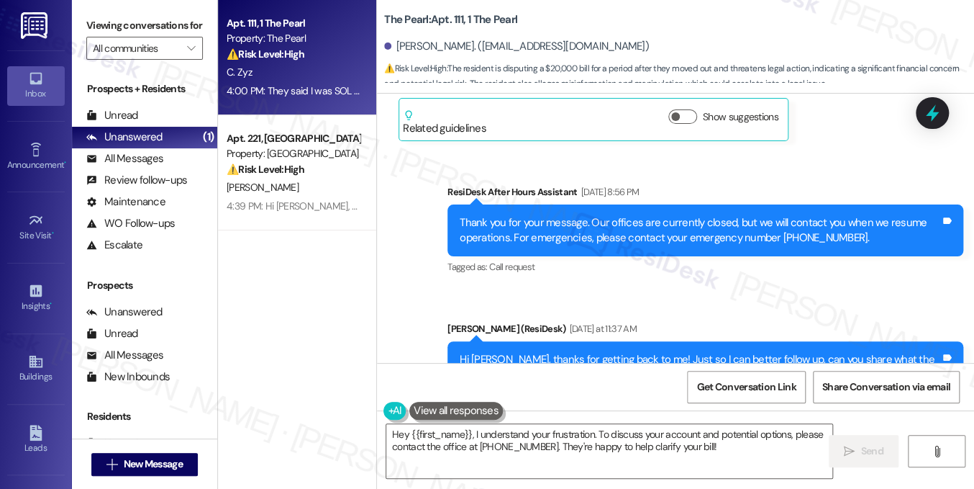
scroll to position [26831, 0]
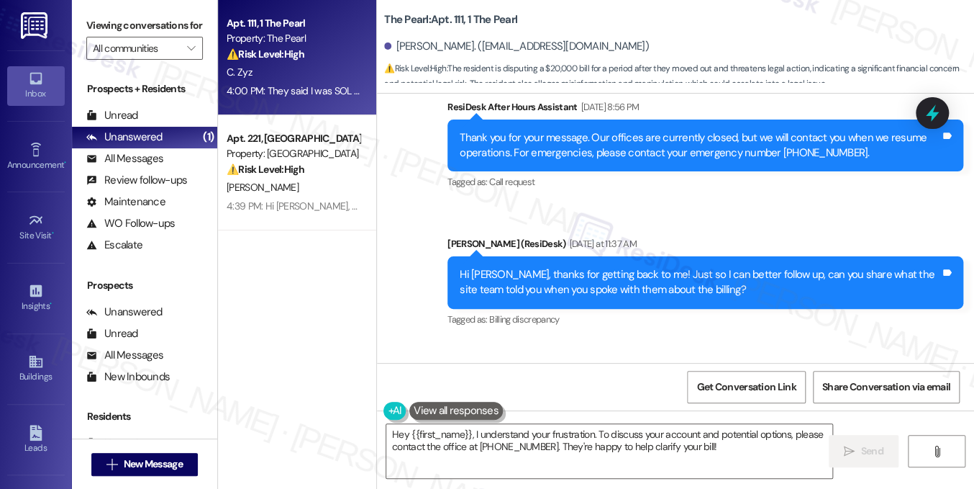
click at [484, 404] on div "They said I was SOL which is why I am telling you that if I go to collections f…" at bounding box center [651, 427] width 481 height 46
click at [491, 404] on div "They said I was SOL which is why I am telling you that if I go to collections f…" at bounding box center [651, 427] width 481 height 46
click at [485, 404] on div "They said I was SOL which is why I am telling you that if I go to collections f…" at bounding box center [651, 427] width 481 height 46
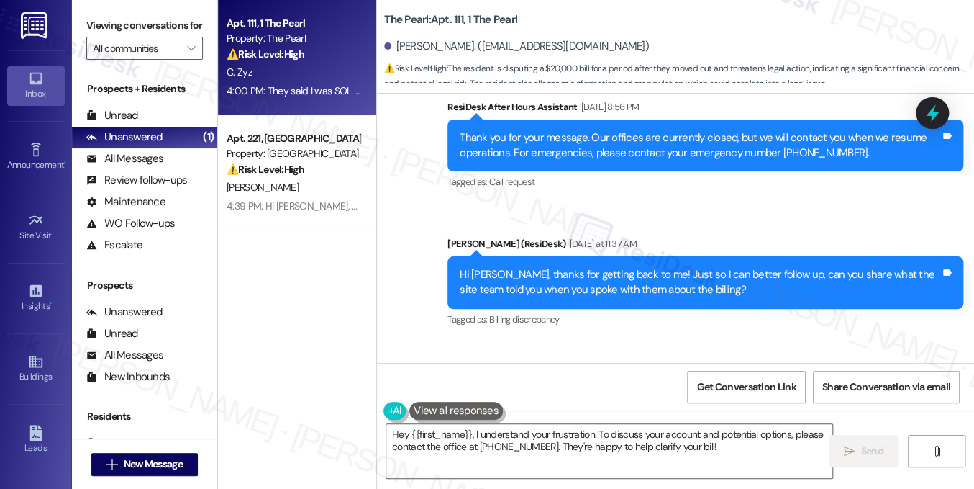
drag, startPoint x: 484, startPoint y: 186, endPoint x: 546, endPoint y: 140, distance: 76.7
click at [481, 404] on div "They said I was SOL which is why I am telling you that if I go to collections f…" at bounding box center [651, 427] width 481 height 46
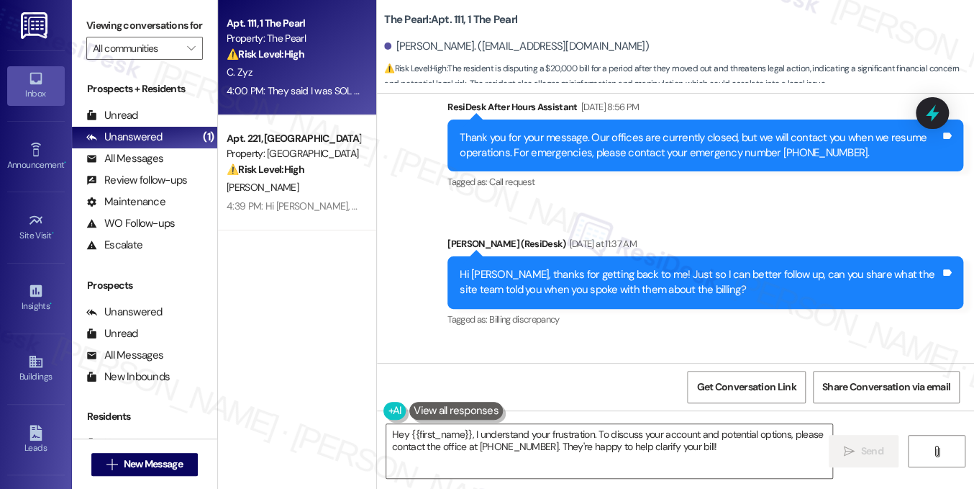
click at [481, 404] on div "They said I was SOL which is why I am telling you that if I go to collections f…" at bounding box center [651, 427] width 481 height 46
click at [463, 404] on div "They said I was SOL which is why I am telling you that if I go to collections f…" at bounding box center [651, 427] width 481 height 46
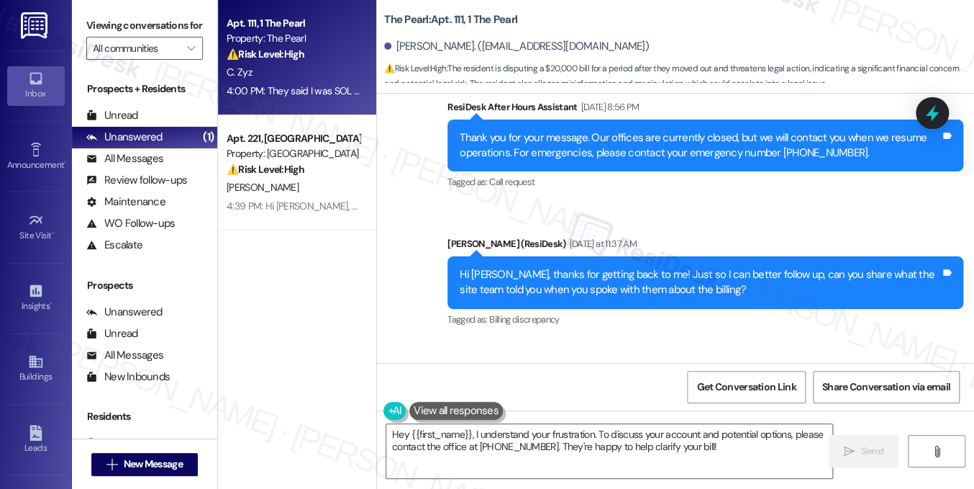
click at [478, 404] on div "They said I was SOL which is why I am telling you that if I go to collections f…" at bounding box center [651, 427] width 481 height 46
click at [479, 404] on div "They said I was SOL which is why I am telling you that if I go to collections f…" at bounding box center [651, 427] width 481 height 46
click at [486, 404] on div "They said I was SOL which is why I am telling you that if I go to collections f…" at bounding box center [651, 427] width 481 height 46
